Goal: Navigation & Orientation: Find specific page/section

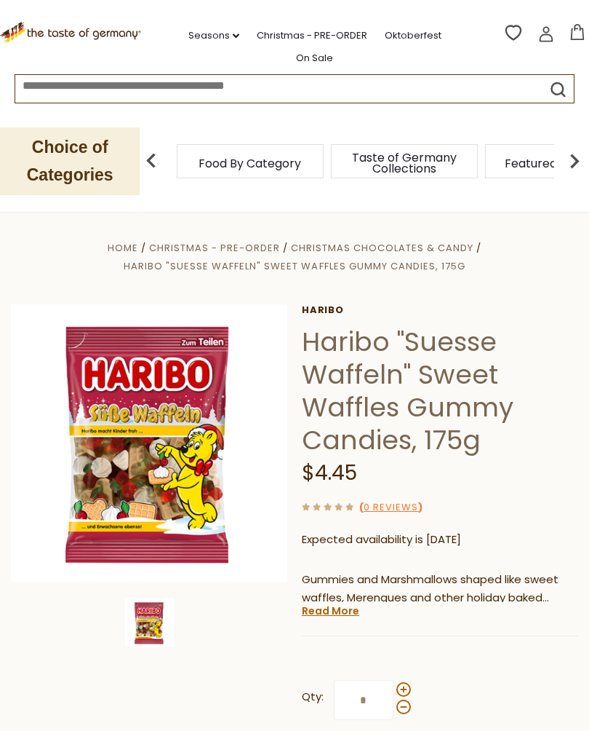
click at [92, 36] on icon ".st0{fill:#EDD300;} .st1{fill:#D33E21;}" at bounding box center [71, 32] width 143 height 21
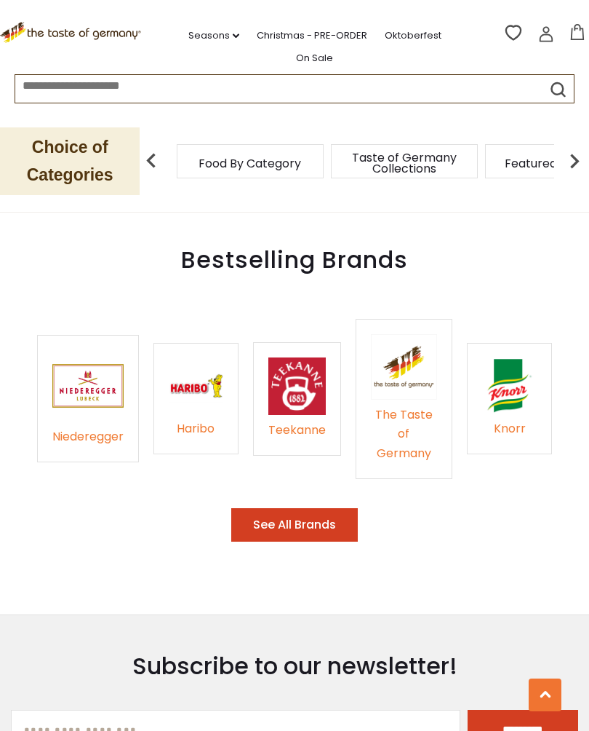
scroll to position [2065, 0]
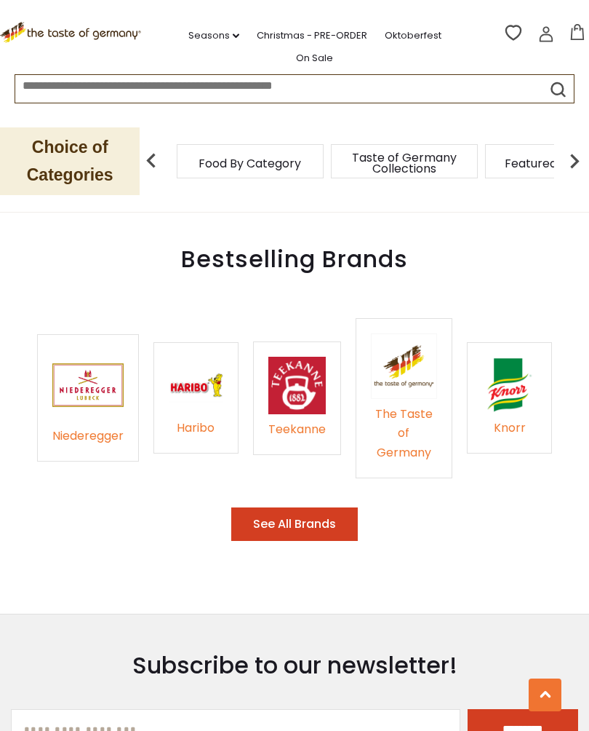
click at [200, 362] on img at bounding box center [196, 384] width 55 height 55
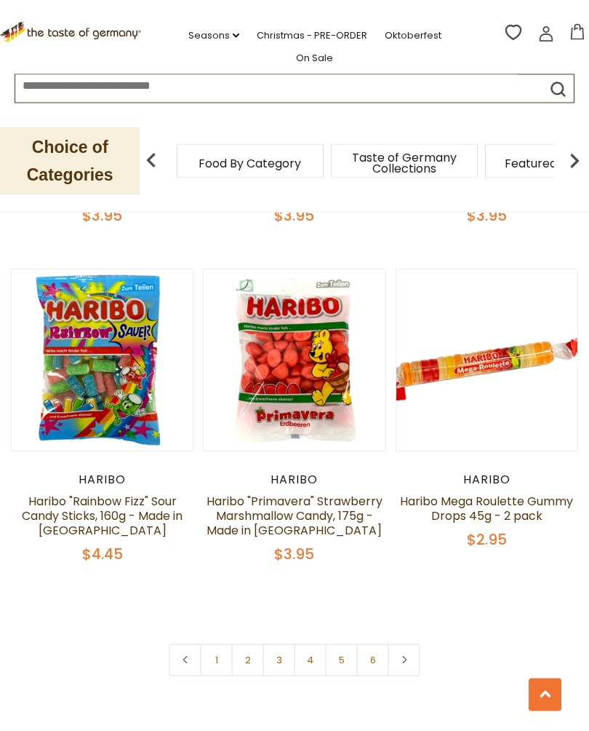
scroll to position [3761, 0]
click at [251, 643] on link "2" at bounding box center [247, 659] width 33 height 33
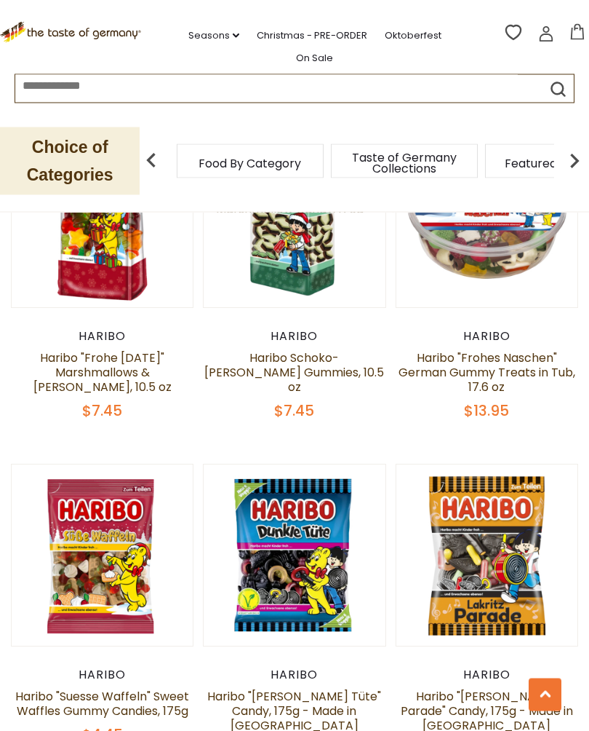
scroll to position [3021, 0]
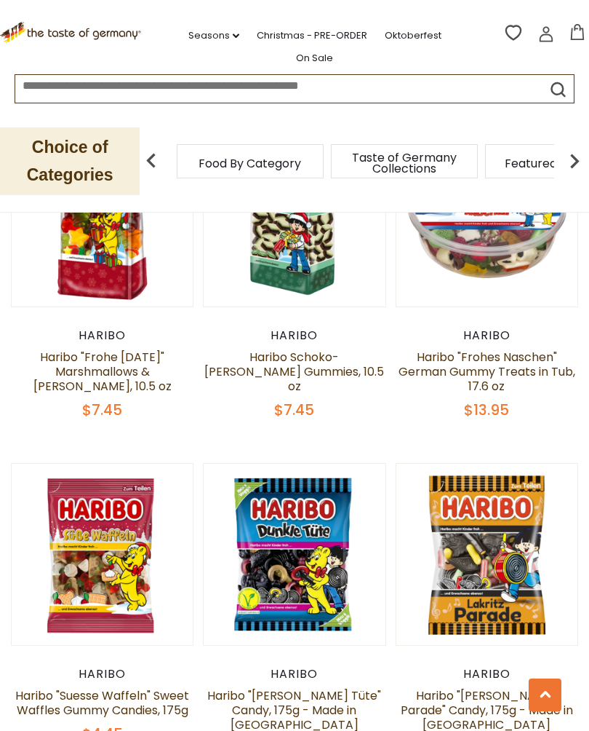
click at [95, 687] on link "Haribo "Suesse Waffeln" Sweet Waffles Gummy Candies, 175g" at bounding box center [102, 702] width 174 height 31
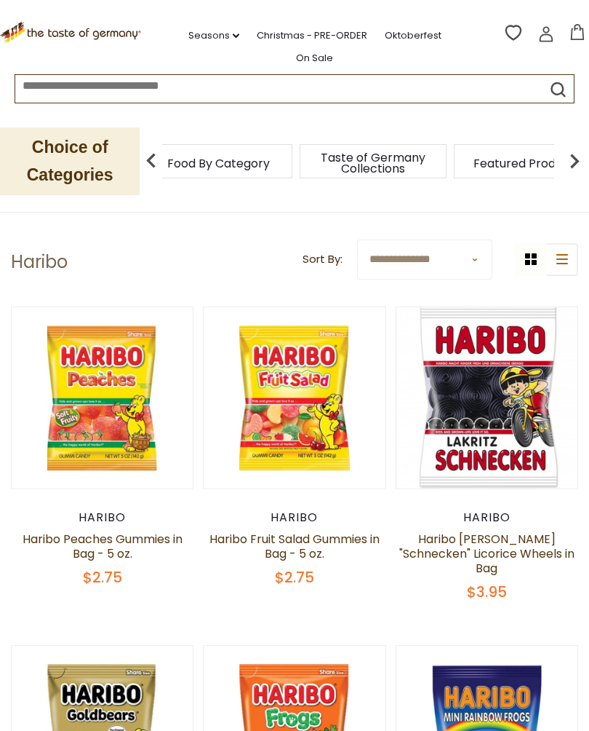
scroll to position [28, 0]
